Goal: Navigation & Orientation: Find specific page/section

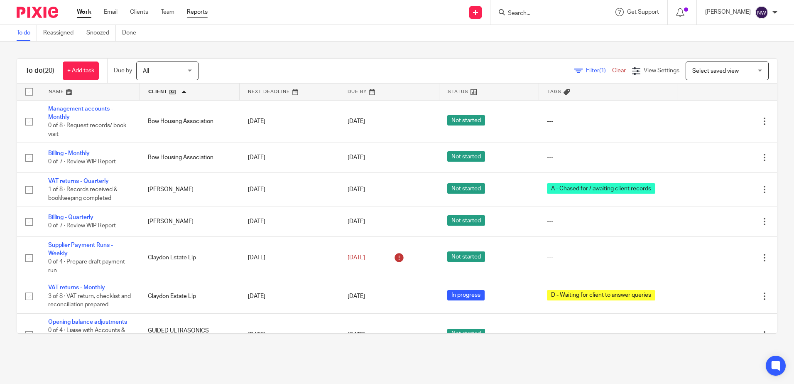
click at [190, 13] on link "Reports" at bounding box center [197, 12] width 21 height 8
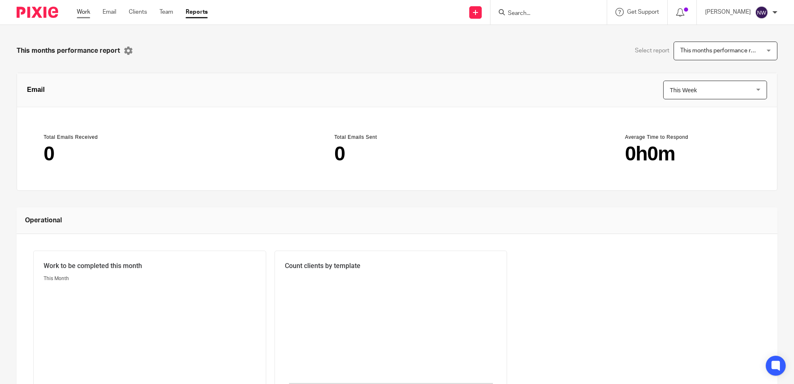
click at [90, 11] on link "Work" at bounding box center [83, 12] width 13 height 8
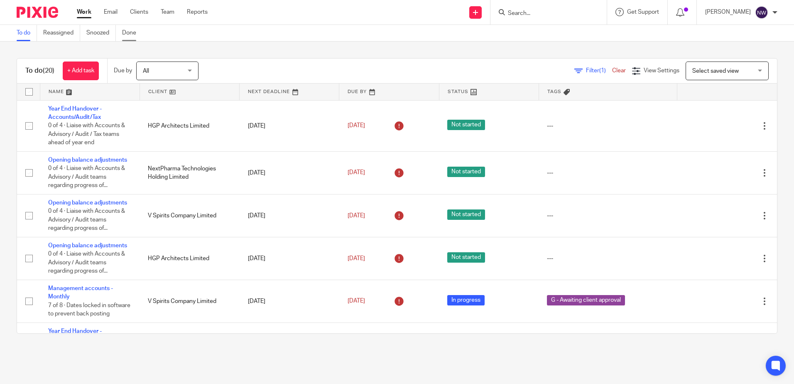
click at [130, 29] on link "Done" at bounding box center [132, 33] width 20 height 16
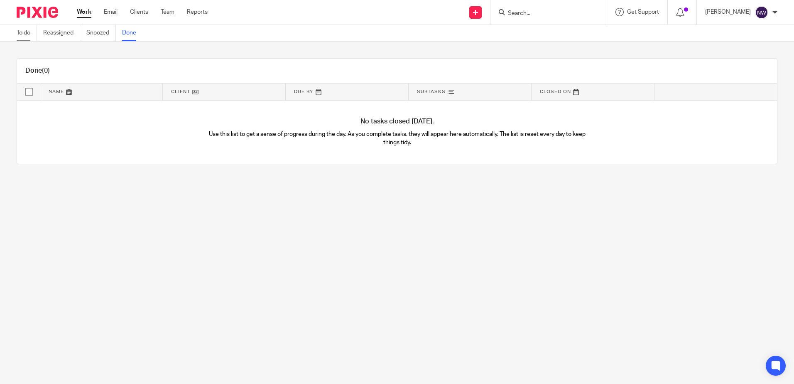
click at [34, 33] on link "To do" at bounding box center [27, 33] width 20 height 16
